Goal: Information Seeking & Learning: Learn about a topic

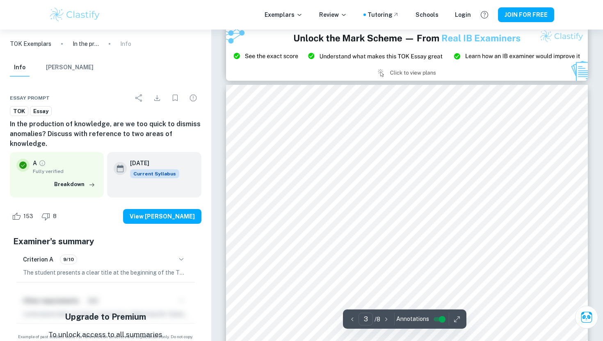
scroll to position [1033, 0]
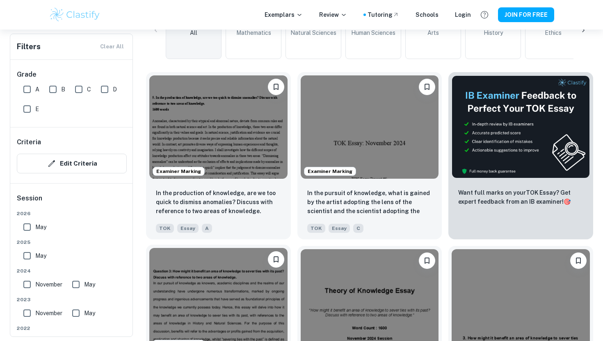
scroll to position [227, 0]
click at [368, 110] on img at bounding box center [370, 126] width 138 height 103
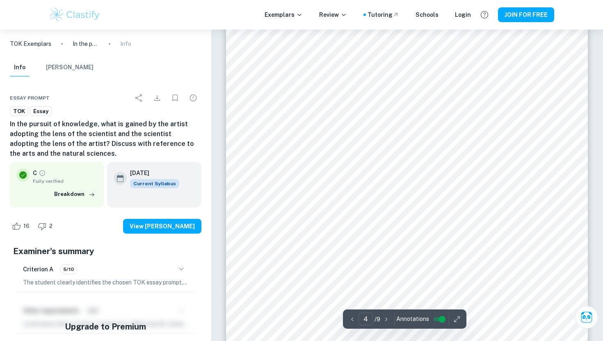
scroll to position [1563, 0]
click at [181, 268] on icon "button" at bounding box center [181, 270] width 10 height 10
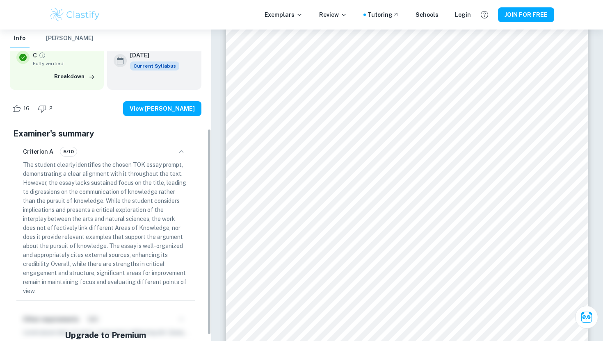
scroll to position [159, 0]
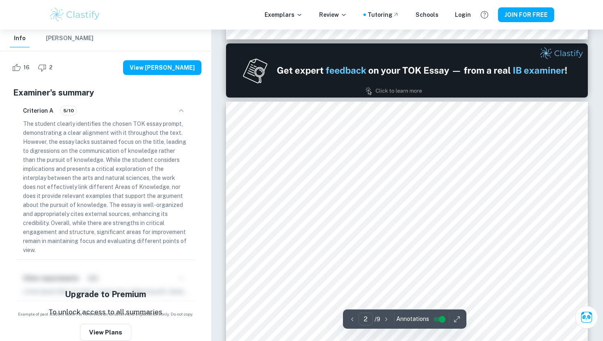
type input "1"
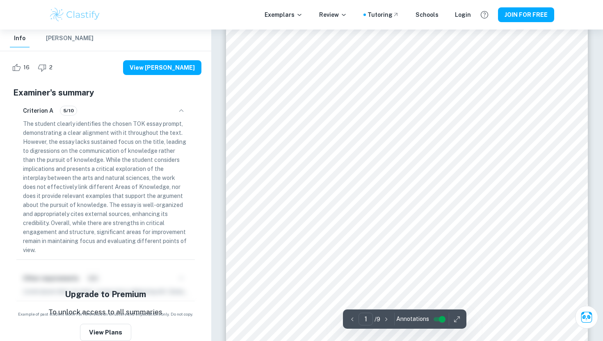
scroll to position [0, 0]
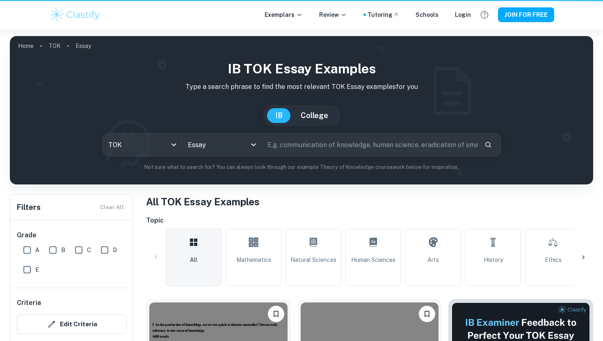
scroll to position [227, 0]
